Goal: Find specific page/section

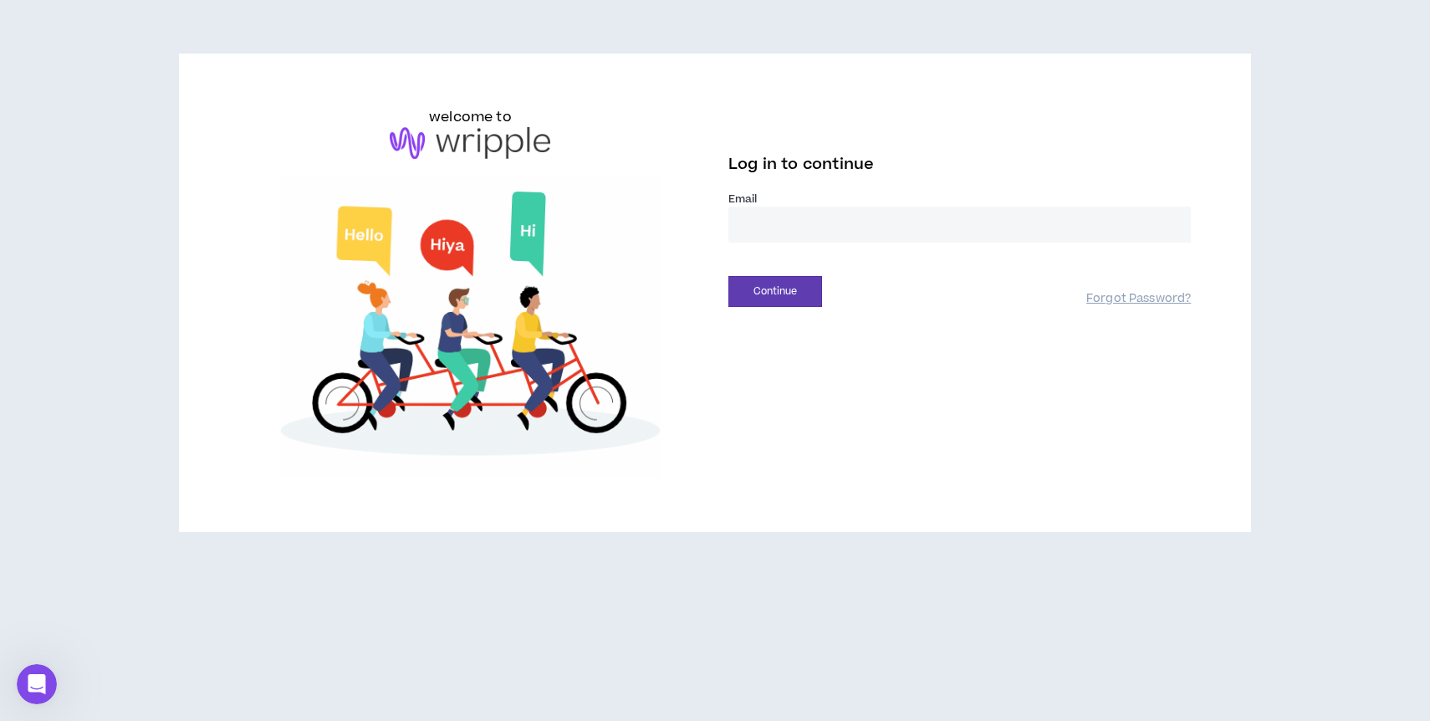
click at [818, 238] on input "email" at bounding box center [959, 225] width 462 height 36
type input "**********"
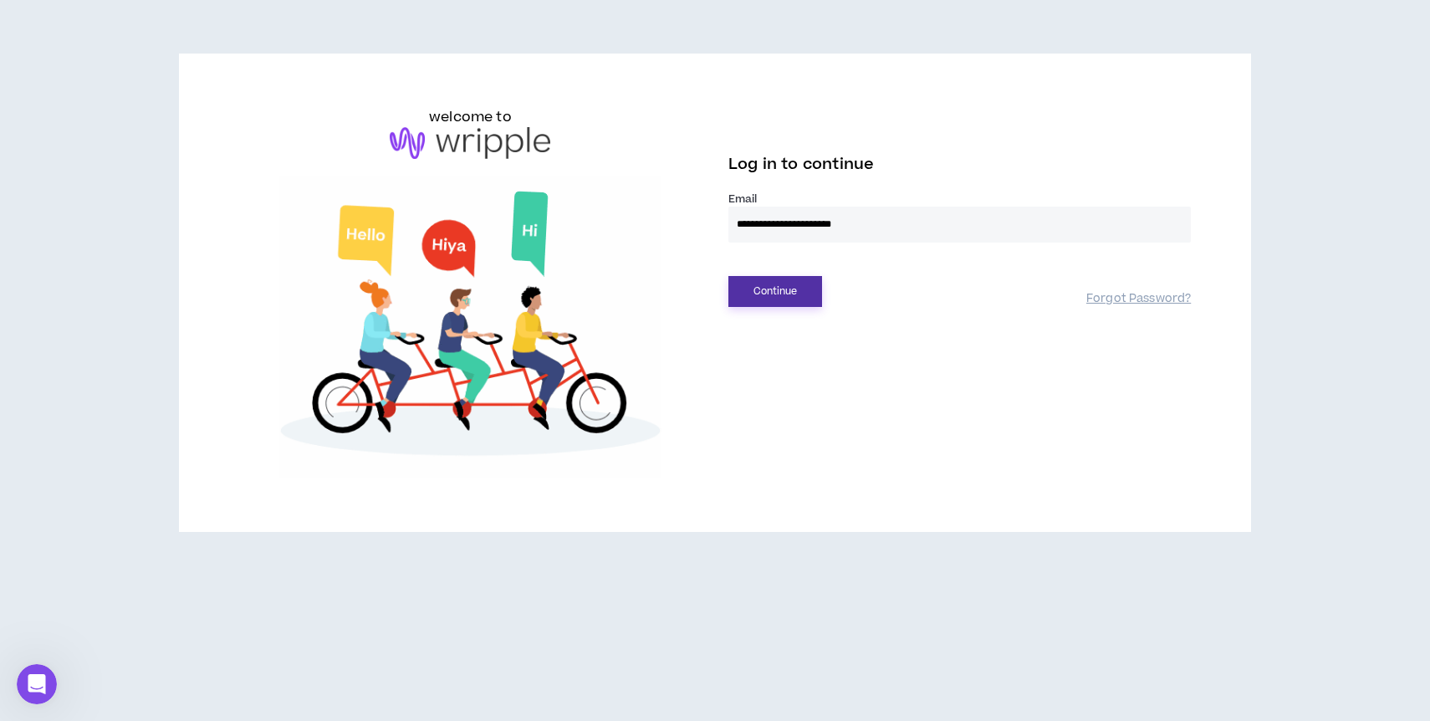
click at [819, 277] on button "Continue" at bounding box center [775, 291] width 94 height 31
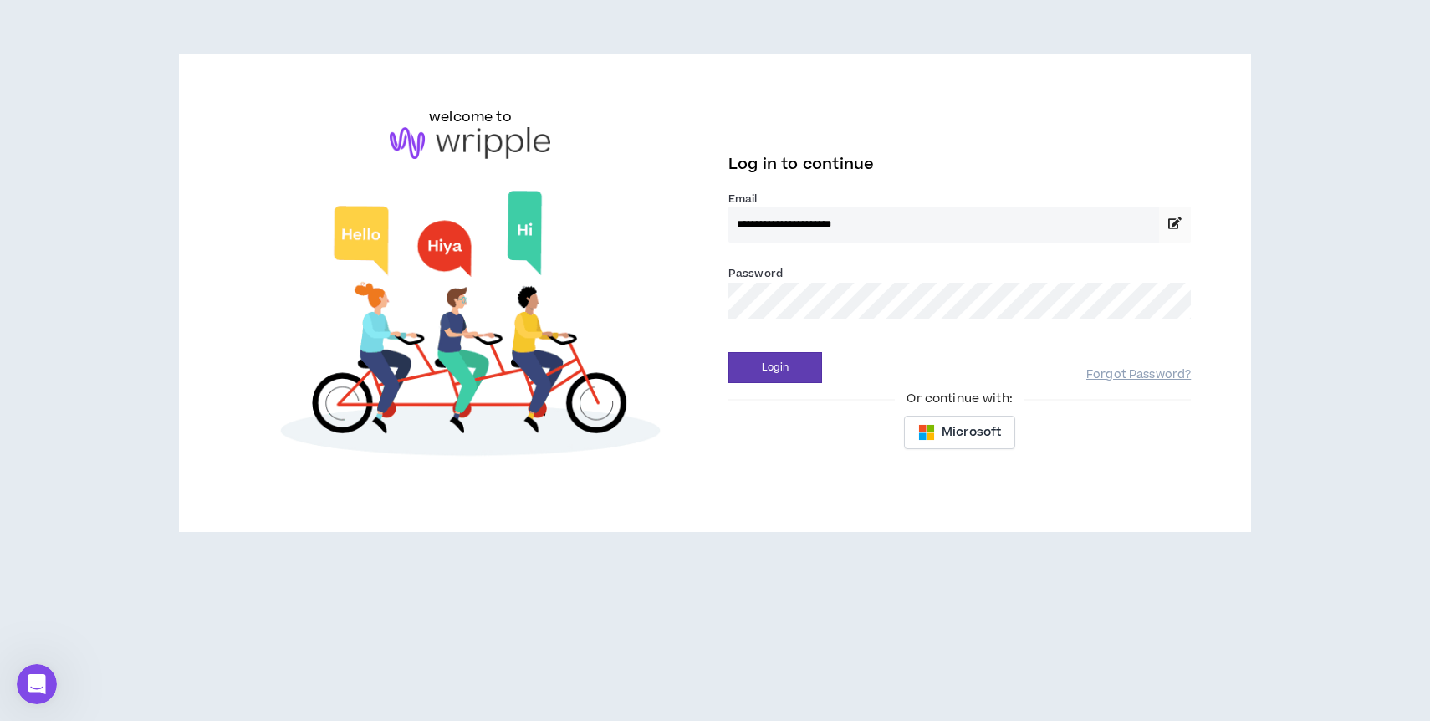
click at [728, 352] on button "Login" at bounding box center [775, 367] width 94 height 31
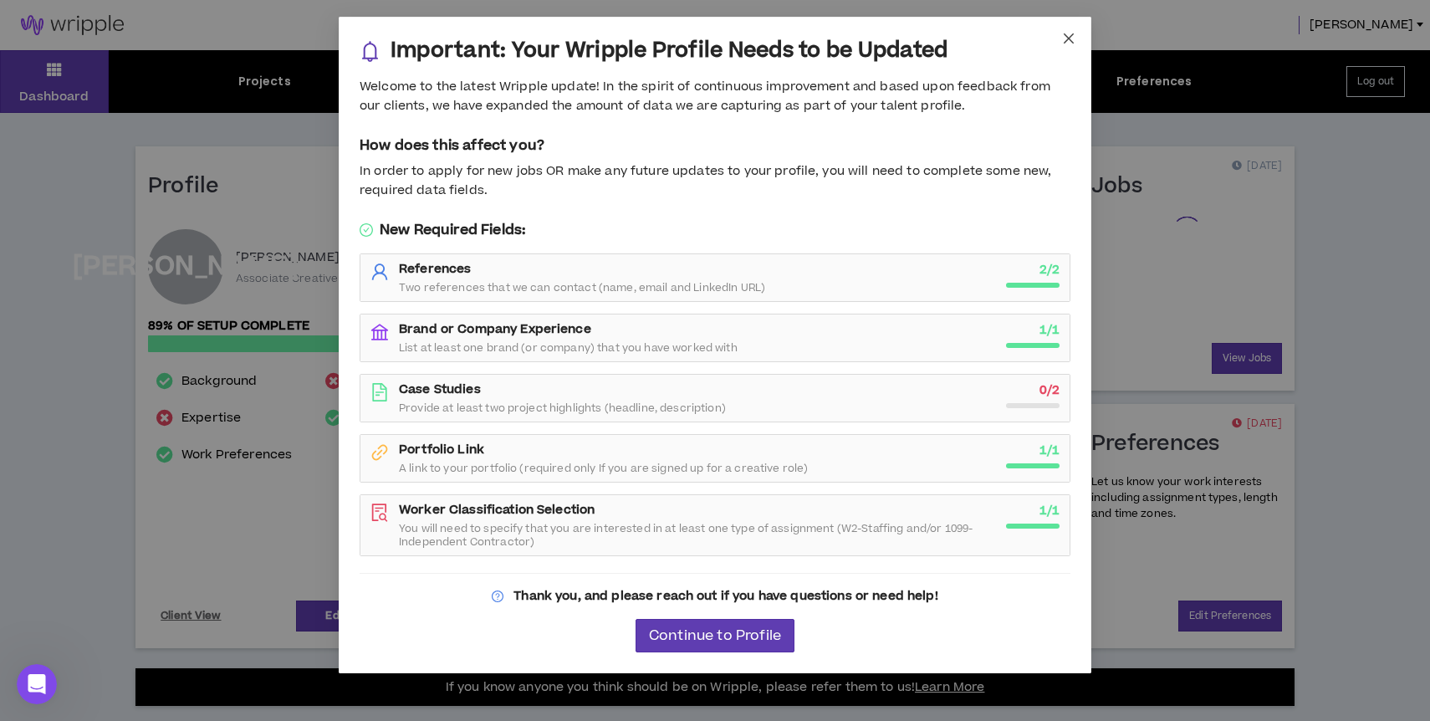
click at [1066, 34] on icon "close" at bounding box center [1068, 38] width 13 height 13
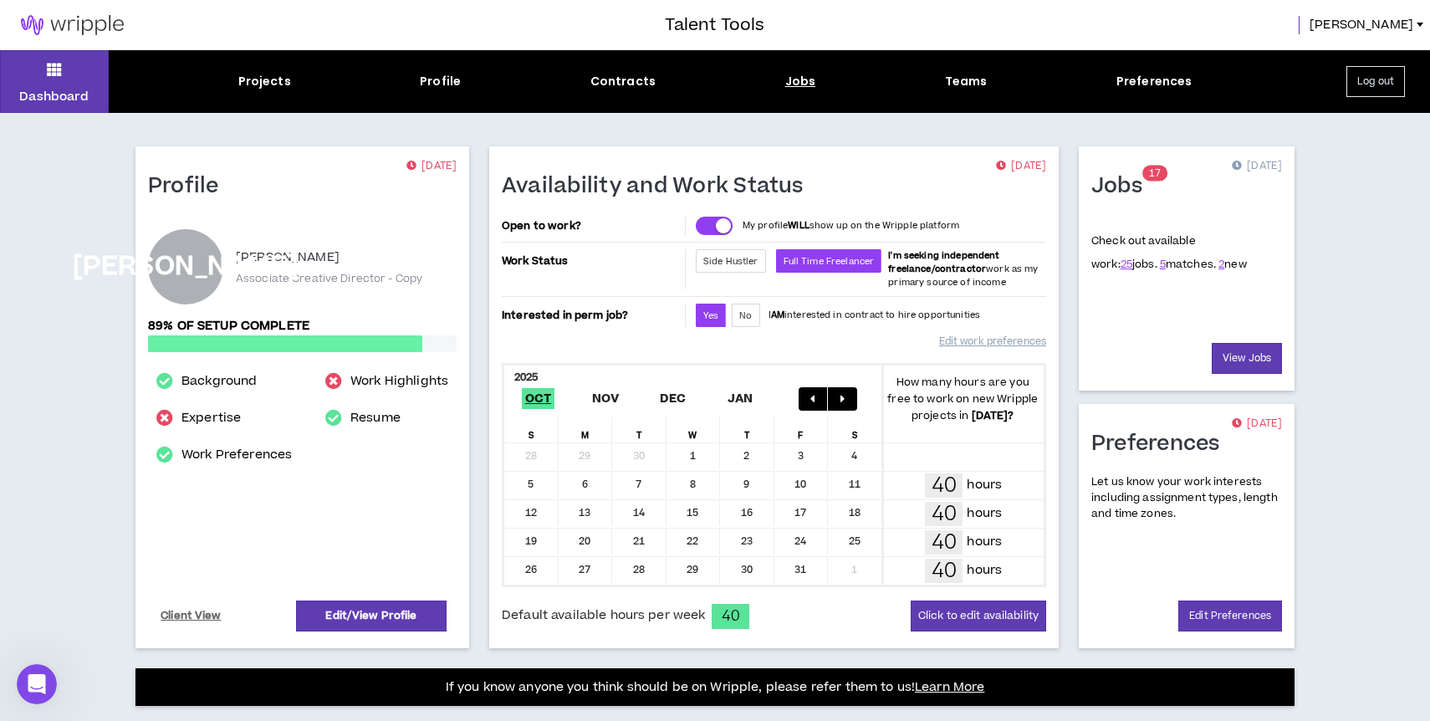
click at [806, 80] on div "Jobs" at bounding box center [800, 82] width 31 height 18
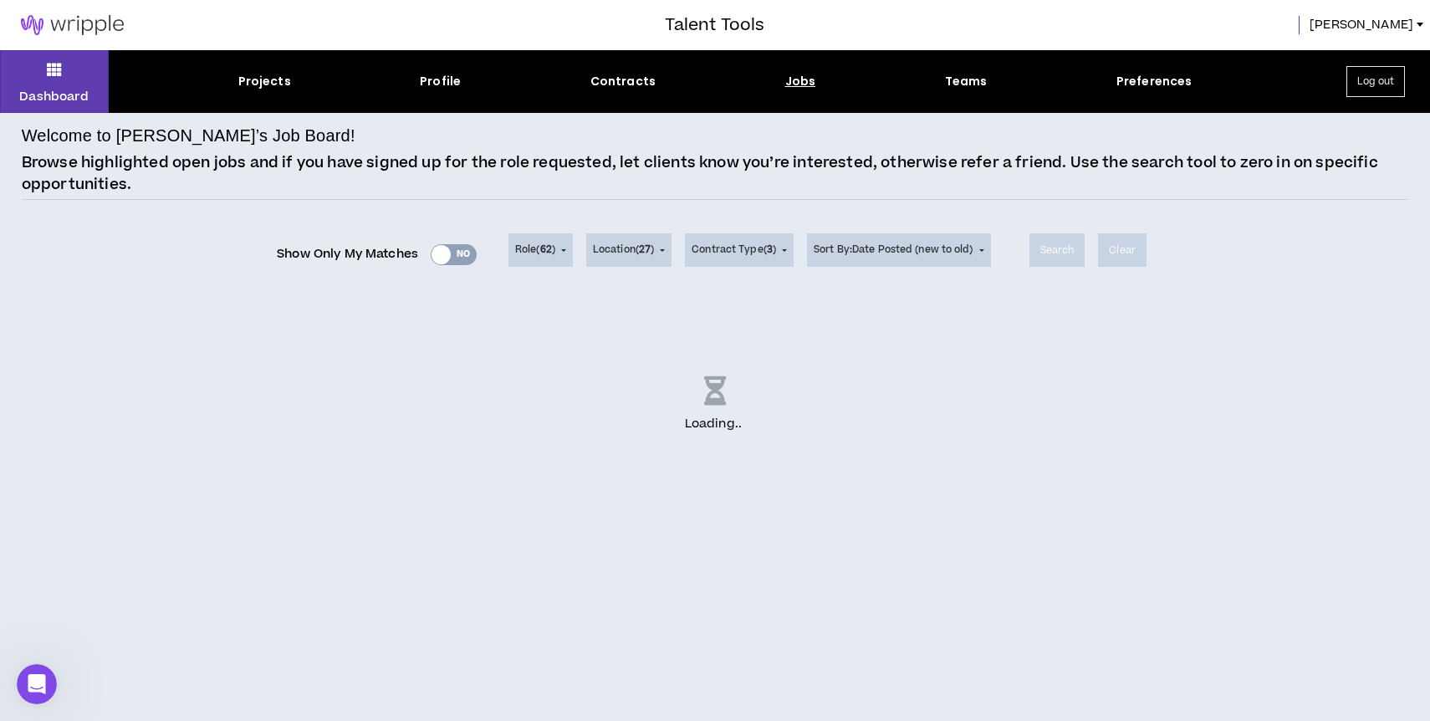
click at [223, 307] on div "Loading .. ." at bounding box center [715, 404] width 1387 height 209
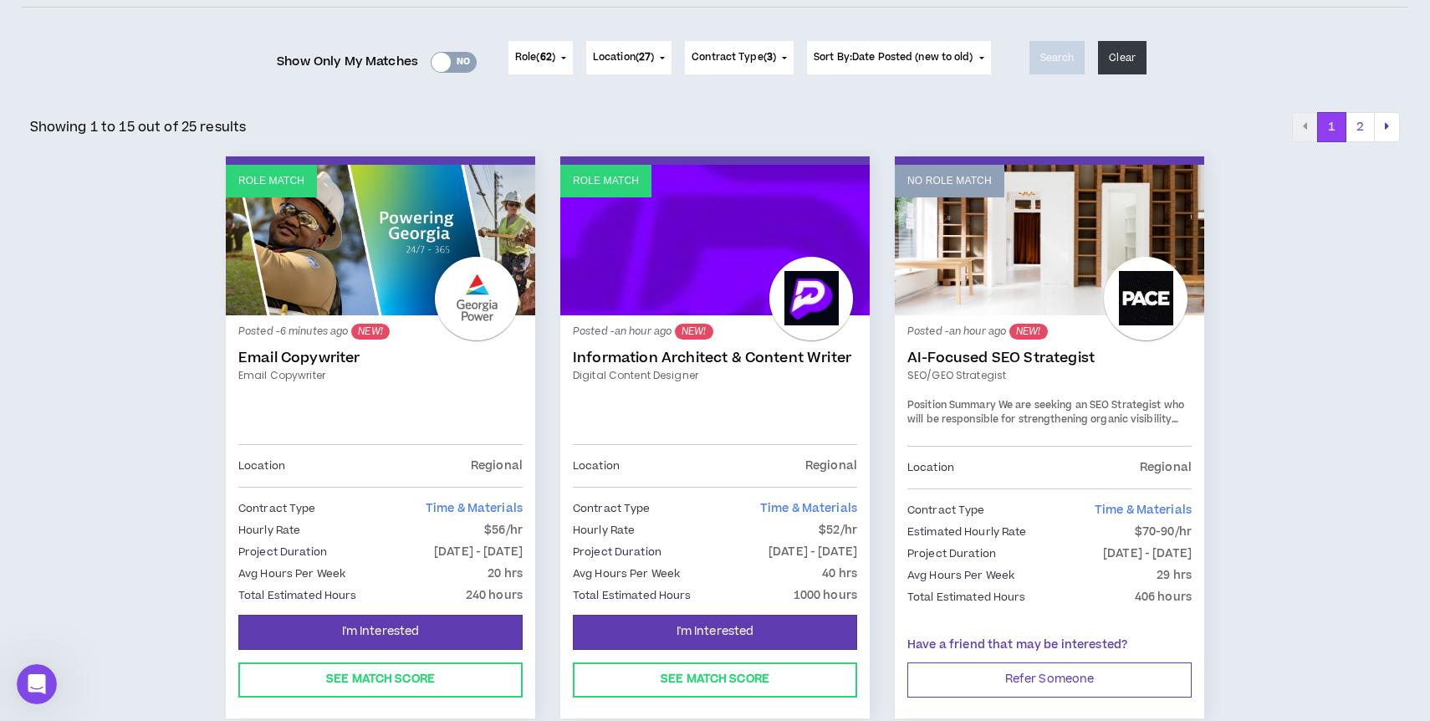
scroll to position [193, 0]
